Goal: Find specific page/section: Find specific page/section

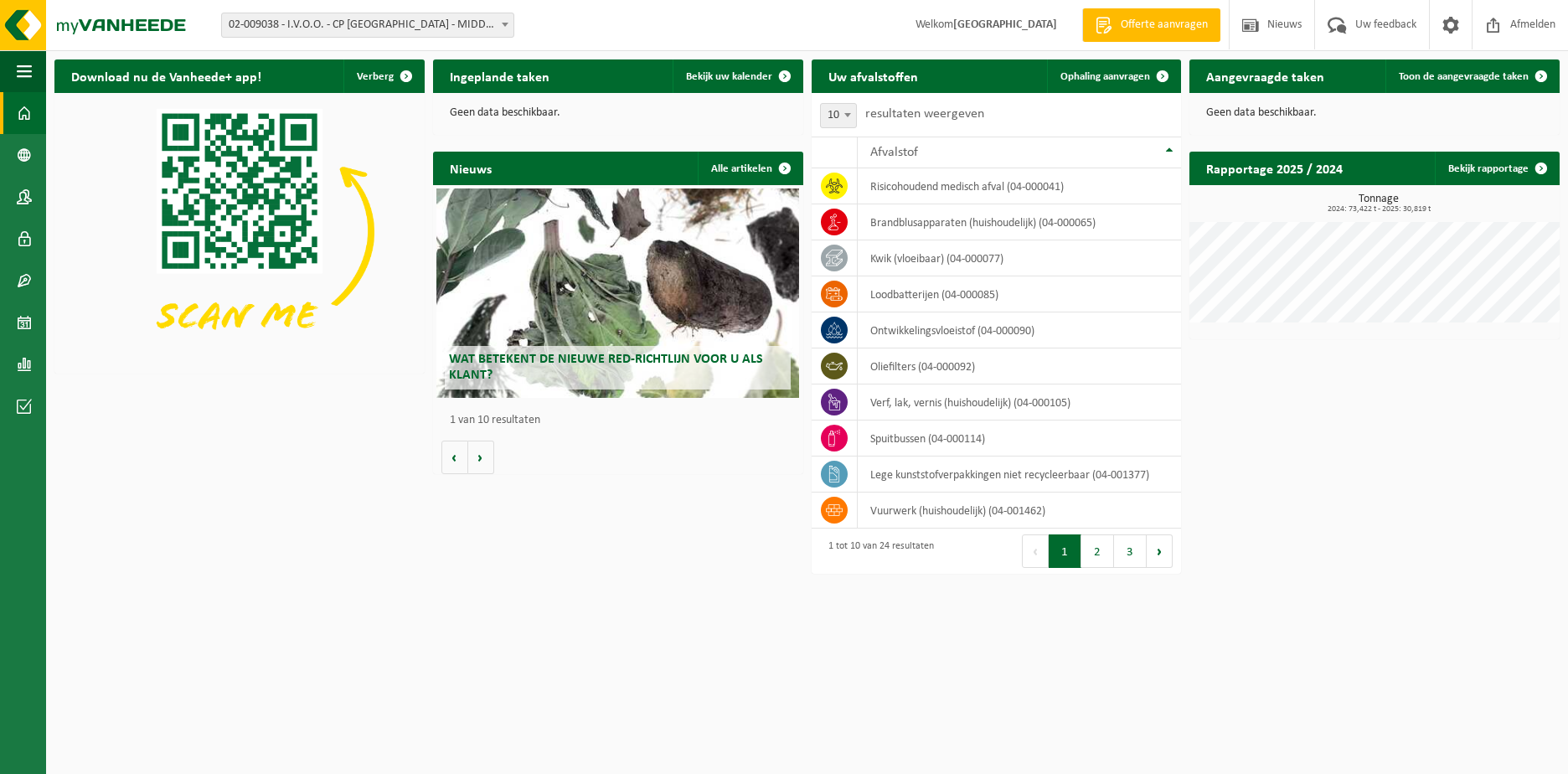
drag, startPoint x: 765, startPoint y: 76, endPoint x: 449, endPoint y: 120, distance: 319.0
click at [765, 76] on span "Bekijk uw kalender" at bounding box center [729, 76] width 86 height 11
click at [1533, 26] on span "Afmelden" at bounding box center [1532, 25] width 53 height 49
